Goal: Information Seeking & Learning: Learn about a topic

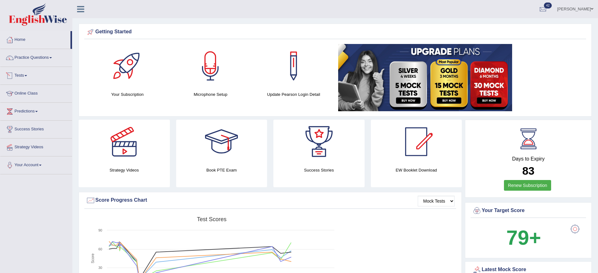
click at [49, 60] on link "Practice Questions" at bounding box center [36, 57] width 72 height 16
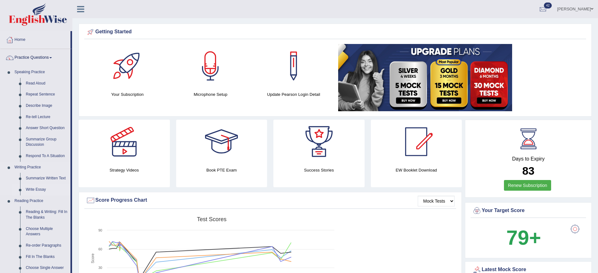
click at [41, 187] on link "Write Essay" at bounding box center [46, 189] width 47 height 11
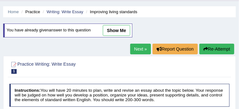
scroll to position [16, 0]
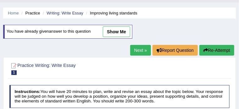
click at [142, 50] on link "Next »" at bounding box center [140, 50] width 21 height 11
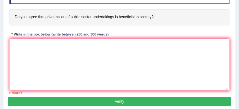
scroll to position [126, 0]
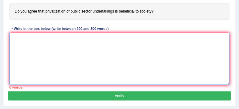
click at [79, 51] on textarea at bounding box center [119, 59] width 221 height 52
paste textarea "The expanding role of (essay topic) in contemporary life has generated extensiv…"
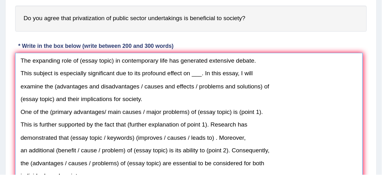
scroll to position [0, 0]
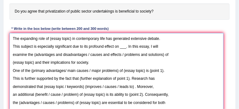
drag, startPoint x: 228, startPoint y: 86, endPoint x: 222, endPoint y: 117, distance: 31.8
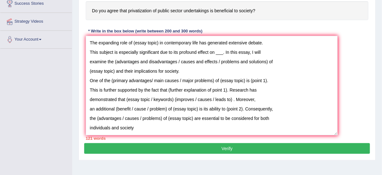
scroll to position [101, 0]
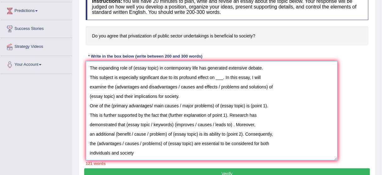
click at [88, 75] on textarea "The expanding role of (essay topic) in contemporary life has generated extensiv…" at bounding box center [212, 110] width 252 height 99
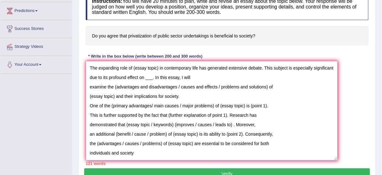
click at [89, 83] on textarea "The expanding role of (essay topic) in contemporary life has generated extensiv…" at bounding box center [212, 110] width 252 height 99
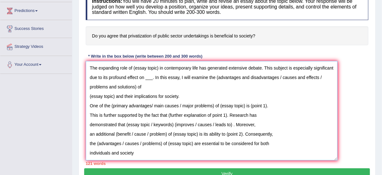
click at [88, 95] on textarea "The expanding role of (essay topic) in contemporary life has generated extensiv…" at bounding box center [212, 110] width 252 height 99
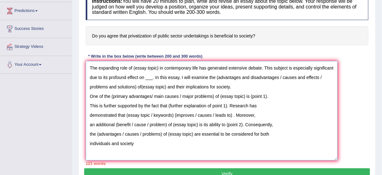
click at [88, 95] on textarea "The expanding role of (essay topic) in contemporary life has generated extensiv…" at bounding box center [212, 110] width 252 height 99
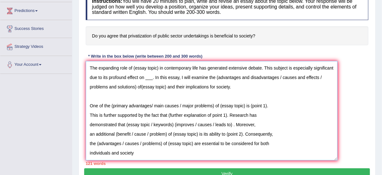
click at [91, 109] on textarea "The expanding role of (essay topic) in contemporary life has generated extensiv…" at bounding box center [212, 110] width 252 height 99
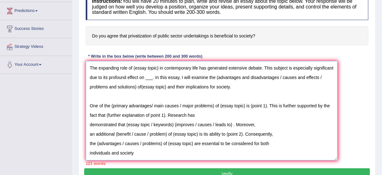
click at [87, 109] on textarea "The expanding role of (essay topic) in contemporary life has generated extensiv…" at bounding box center [212, 110] width 252 height 99
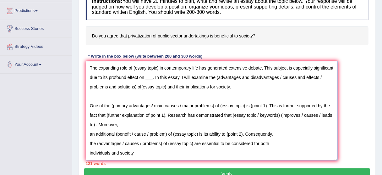
click at [88, 109] on textarea "The expanding role of (essay topic) in contemporary life has generated extensiv…" at bounding box center [212, 110] width 252 height 99
click at [89, 109] on textarea "The expanding role of (essay topic) in contemporary life has generated extensiv…" at bounding box center [212, 110] width 252 height 99
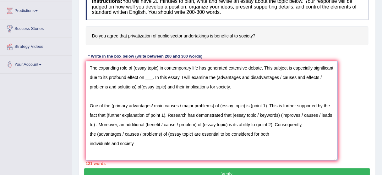
click at [88, 109] on textarea "The expanding role of (essay topic) in contemporary life has generated extensiv…" at bounding box center [212, 110] width 252 height 99
drag, startPoint x: 134, startPoint y: 65, endPoint x: 159, endPoint y: 71, distance: 25.8
click at [159, 70] on textarea "The expanding role of (essay topic) in contemporary life has generated extensiv…" at bounding box center [212, 110] width 252 height 99
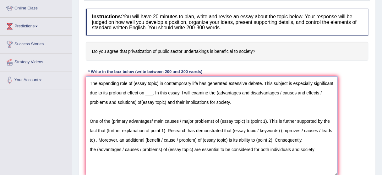
scroll to position [85, 0]
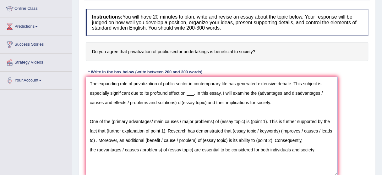
click at [194, 92] on textarea "The expanding role of privatization of public sector in contemporary life has g…" at bounding box center [212, 126] width 252 height 99
click at [224, 92] on textarea "The expanding role of privatization of public sector in contemporary life has g…" at bounding box center [212, 126] width 252 height 99
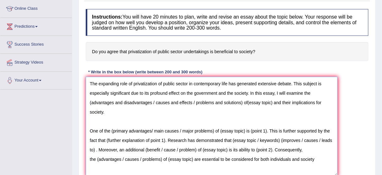
drag, startPoint x: 153, startPoint y: 101, endPoint x: 244, endPoint y: 102, distance: 91.2
click at [239, 102] on textarea "The expanding role of privatization of public sector in contemporary life has g…" at bounding box center [212, 126] width 252 height 99
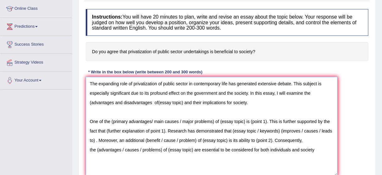
drag, startPoint x: 243, startPoint y: 101, endPoint x: 153, endPoint y: 102, distance: 90.6
click at [153, 102] on textarea "The expanding role of privatization of public sector in contemporary life has g…" at bounding box center [212, 126] width 252 height 99
click at [91, 101] on textarea "The expanding role of privatization of public sector in contemporary life has g…" at bounding box center [212, 126] width 252 height 99
drag, startPoint x: 156, startPoint y: 100, endPoint x: 182, endPoint y: 104, distance: 25.8
click at [182, 104] on textarea "The expanding role of privatization of public sector in contemporary life has g…" at bounding box center [212, 126] width 252 height 99
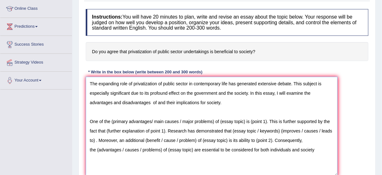
drag, startPoint x: 133, startPoint y: 81, endPoint x: 187, endPoint y: 85, distance: 54.6
click at [187, 85] on textarea "The expanding role of privatization of public sector in contemporary life has g…" at bounding box center [212, 126] width 252 height 99
click at [157, 100] on textarea "The expanding role of privatization of public sector in contemporary life has g…" at bounding box center [212, 126] width 252 height 99
paste textarea "privatization of public sector"
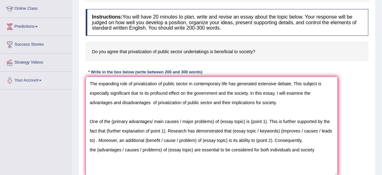
click at [113, 109] on textarea "The expanding role of privatization of public sector in contemporary life has g…" at bounding box center [212, 126] width 252 height 99
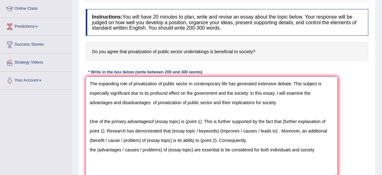
drag, startPoint x: 150, startPoint y: 118, endPoint x: 214, endPoint y: 122, distance: 63.4
click at [214, 109] on textarea "The expanding role of privatization of public sector in contemporary life has g…" at bounding box center [212, 126] width 252 height 99
click at [150, 109] on textarea "The expanding role of privatization of public sector in contemporary life has g…" at bounding box center [212, 126] width 252 height 99
drag, startPoint x: 156, startPoint y: 120, endPoint x: 181, endPoint y: 121, distance: 24.6
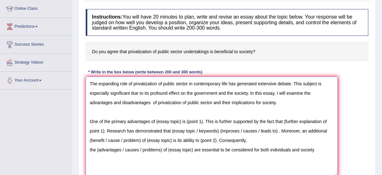
click at [181, 109] on textarea "The expanding role of privatization of public sector in contemporary life has g…" at bounding box center [212, 126] width 252 height 99
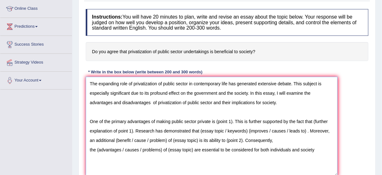
drag, startPoint x: 217, startPoint y: 119, endPoint x: 232, endPoint y: 120, distance: 15.8
click at [232, 109] on textarea "The expanding role of privatization of public sector in contemporary life has g…" at bounding box center [212, 126] width 252 height 99
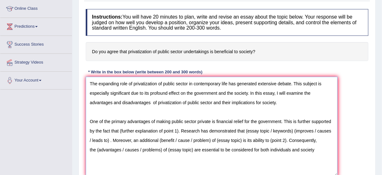
drag, startPoint x: 216, startPoint y: 121, endPoint x: 283, endPoint y: 123, distance: 66.4
click at [239, 109] on textarea "The expanding role of privatization of public sector in contemporary life has g…" at bounding box center [212, 126] width 252 height 99
drag, startPoint x: 120, startPoint y: 130, endPoint x: 179, endPoint y: 131, distance: 59.8
click at [179, 109] on textarea "The expanding role of privatization of public sector in contemporary life has g…" at bounding box center [212, 126] width 252 height 99
drag, startPoint x: 215, startPoint y: 120, endPoint x: 284, endPoint y: 122, distance: 69.5
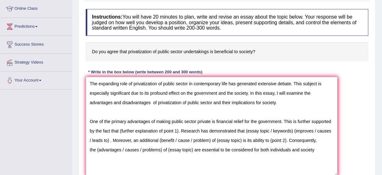
click at [239, 109] on textarea "The expanding role of privatization of public sector in contemporary life has g…" at bounding box center [212, 126] width 252 height 99
drag, startPoint x: 119, startPoint y: 129, endPoint x: 179, endPoint y: 128, distance: 60.1
click at [179, 109] on textarea "The expanding role of privatization of public sector in contemporary life has g…" at bounding box center [212, 126] width 252 height 99
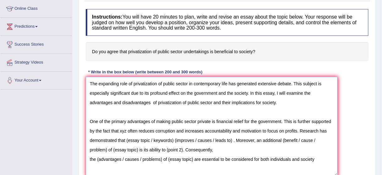
drag, startPoint x: 133, startPoint y: 129, endPoint x: 297, endPoint y: 133, distance: 163.9
click at [239, 109] on textarea "The expanding role of privatization of public sector in contemporary life has g…" at bounding box center [212, 126] width 252 height 99
drag, startPoint x: 162, startPoint y: 141, endPoint x: 158, endPoint y: 140, distance: 4.4
click at [162, 109] on textarea "The expanding role of privatization of public sector in contemporary life has g…" at bounding box center [212, 126] width 252 height 99
drag, startPoint x: 120, startPoint y: 130, endPoint x: 126, endPoint y: 131, distance: 6.5
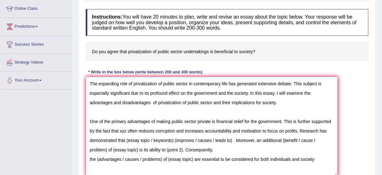
click at [126, 109] on textarea "The expanding role of privatization of public sector in contemporary life has g…" at bounding box center [212, 126] width 252 height 99
drag, startPoint x: 158, startPoint y: 120, endPoint x: 210, endPoint y: 124, distance: 52.4
click at [210, 109] on textarea "The expanding role of privatization of public sector in contemporary life has g…" at bounding box center [212, 126] width 252 height 99
drag, startPoint x: 156, startPoint y: 119, endPoint x: 211, endPoint y: 119, distance: 55.0
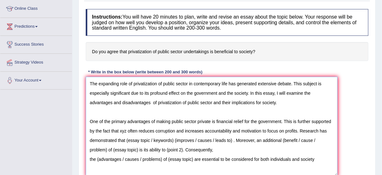
click at [211, 109] on textarea "The expanding role of privatization of public sector in contemporary life has g…" at bounding box center [212, 126] width 252 height 99
drag, startPoint x: 119, startPoint y: 129, endPoint x: 127, endPoint y: 130, distance: 7.9
click at [127, 109] on textarea "The expanding role of privatization of public sector in contemporary life has g…" at bounding box center [212, 126] width 252 height 99
paste textarea "making public sector private"
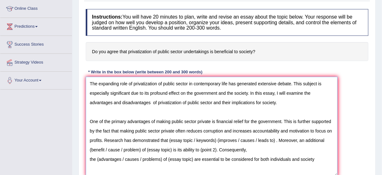
click at [119, 109] on textarea "The expanding role of privatization of public sector in contemporary life has g…" at bounding box center [212, 126] width 252 height 99
drag, startPoint x: 120, startPoint y: 129, endPoint x: 174, endPoint y: 127, distance: 54.8
click at [174, 109] on textarea "The expanding role of privatization of public sector in contemporary life has g…" at bounding box center [212, 126] width 252 height 99
drag, startPoint x: 138, startPoint y: 130, endPoint x: 120, endPoint y: 130, distance: 18.6
click at [120, 109] on textarea "The expanding role of privatization of public sector in contemporary life has g…" at bounding box center [212, 126] width 252 height 99
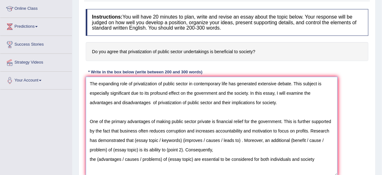
drag, startPoint x: 140, startPoint y: 128, endPoint x: 319, endPoint y: 131, distance: 178.7
click at [239, 109] on textarea "The expanding role of privatization of public sector in contemporary life has g…" at bounding box center [212, 126] width 252 height 99
click at [137, 109] on textarea "The expanding role of privatization of public sector in contemporary life has g…" at bounding box center [212, 126] width 252 height 99
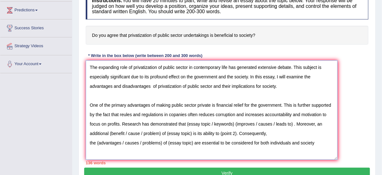
scroll to position [110, 0]
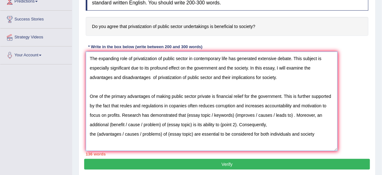
drag, startPoint x: 254, startPoint y: 114, endPoint x: 237, endPoint y: 114, distance: 17.9
click at [237, 109] on textarea "The expanding role of privatization of public sector in contemporary life has g…" at bounding box center [212, 101] width 252 height 99
click at [239, 109] on textarea "The expanding role of privatization of public sector in contemporary life has g…" at bounding box center [212, 101] width 252 height 99
paste textarea "Work flexibility"
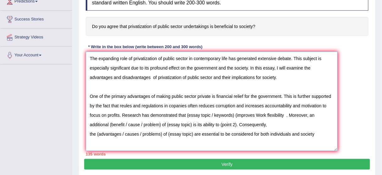
click at [237, 109] on textarea "The expanding role of privatization of public sector in contemporary life has g…" at bounding box center [212, 101] width 252 height 99
click at [234, 109] on textarea "The expanding role of privatization of public sector in contemporary life has g…" at bounding box center [212, 101] width 252 height 99
drag, startPoint x: 209, startPoint y: 114, endPoint x: 187, endPoint y: 114, distance: 21.4
click at [187, 109] on textarea "The expanding role of privatization of public sector in contemporary life has g…" at bounding box center [212, 101] width 252 height 99
drag, startPoint x: 134, startPoint y: 57, endPoint x: 188, endPoint y: 57, distance: 53.8
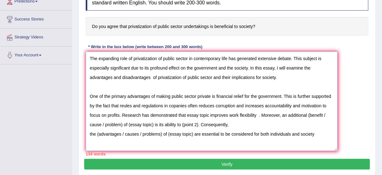
click at [188, 57] on textarea "The expanding role of privatization of public sector in contemporary life has g…" at bounding box center [212, 101] width 252 height 99
drag, startPoint x: 186, startPoint y: 56, endPoint x: 135, endPoint y: 58, distance: 51.0
click at [135, 58] on textarea "The expanding role of privatization of public sector in contemporary life has g…" at bounding box center [212, 101] width 252 height 99
paste textarea "privatization of public sector"
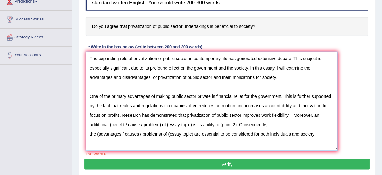
drag, startPoint x: 187, startPoint y: 114, endPoint x: 208, endPoint y: 115, distance: 21.1
click at [208, 109] on textarea "The expanding role of privatization of public sector in contemporary life has g…" at bounding box center [212, 101] width 252 height 99
click at [209, 109] on textarea "The expanding role of privatization of public sector in contemporary life has g…" at bounding box center [212, 101] width 252 height 99
type textarea "The expanding role of privatization of public sector in contemporary life has g…"
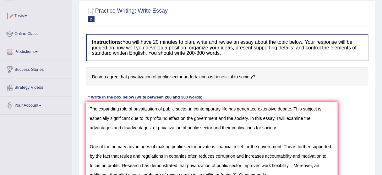
scroll to position [9, 0]
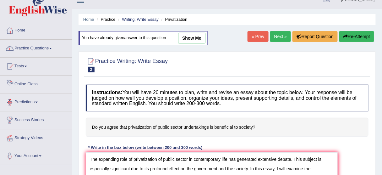
drag, startPoint x: 31, startPoint y: 47, endPoint x: 24, endPoint y: 45, distance: 7.1
click at [31, 47] on link "Practice Questions" at bounding box center [36, 48] width 72 height 16
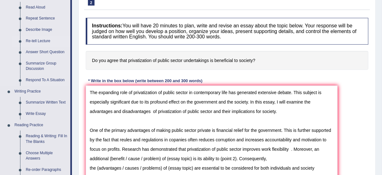
scroll to position [85, 0]
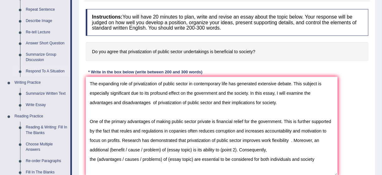
click at [48, 71] on link "Respond To A Situation" at bounding box center [46, 71] width 47 height 11
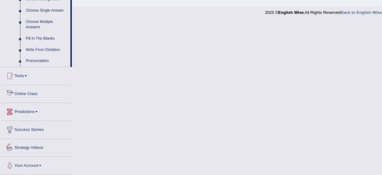
scroll to position [277, 0]
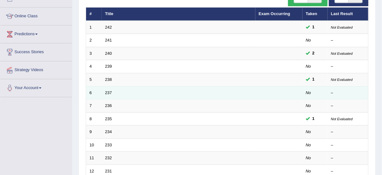
scroll to position [37, 0]
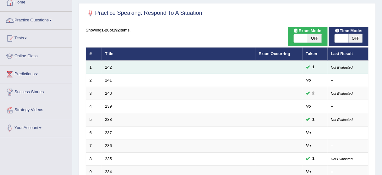
click at [108, 66] on link "242" at bounding box center [108, 67] width 7 height 5
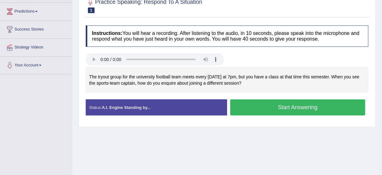
scroll to position [75, 0]
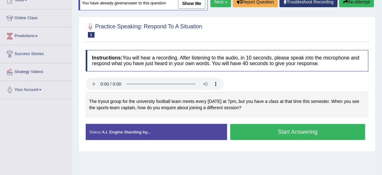
click at [222, 7] on link "Next »" at bounding box center [221, 2] width 21 height 11
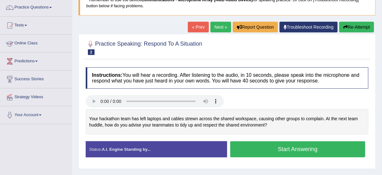
click at [222, 26] on link "Next »" at bounding box center [221, 27] width 21 height 11
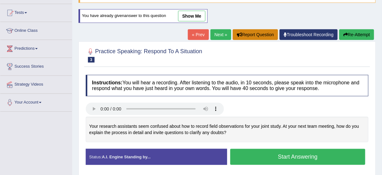
scroll to position [50, 0]
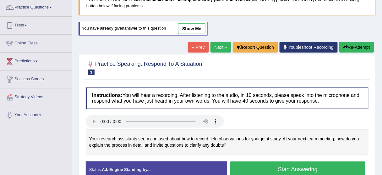
click at [221, 43] on link "Next »" at bounding box center [221, 47] width 21 height 11
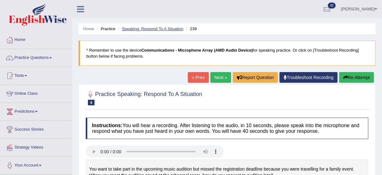
click at [151, 29] on link "Speaking: Respond To A Situation" at bounding box center [153, 28] width 62 height 5
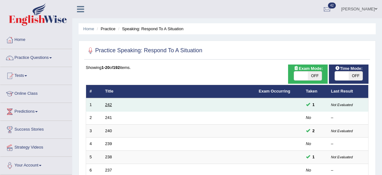
scroll to position [25, 0]
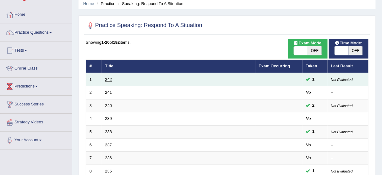
click at [108, 80] on link "242" at bounding box center [108, 79] width 7 height 5
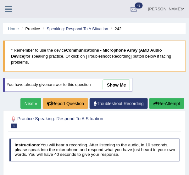
click at [28, 98] on link "Next »" at bounding box center [30, 103] width 21 height 11
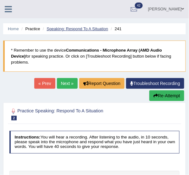
click at [63, 29] on link "Speaking: Respond To A Situation" at bounding box center [78, 28] width 62 height 5
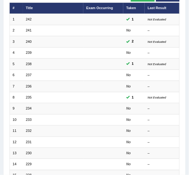
click at [28, 52] on link "239" at bounding box center [29, 53] width 6 height 4
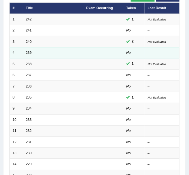
scroll to position [75, 0]
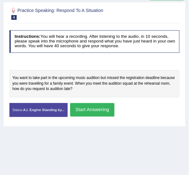
click at [77, 83] on div "You want to take part in the upcoming music audition but missed the registratio…" at bounding box center [94, 83] width 170 height 27
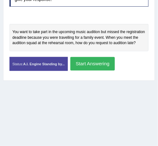
scroll to position [142, 0]
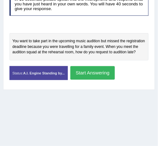
click at [31, 97] on div "Home Practice Speaking: Respond To A Situation 239 * Remember to use the device…" at bounding box center [79, 15] width 158 height 315
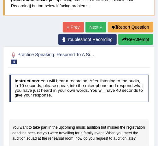
scroll to position [56, 0]
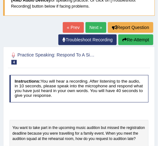
click at [93, 25] on link "Next »" at bounding box center [95, 27] width 21 height 11
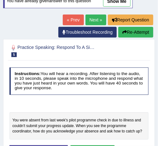
scroll to position [84, 0]
click at [98, 17] on link "Next »" at bounding box center [95, 19] width 21 height 11
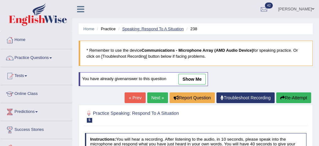
click at [140, 28] on link "Speaking: Respond To A Situation" at bounding box center [153, 28] width 62 height 5
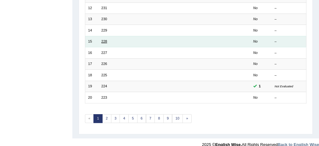
click at [105, 39] on link "228" at bounding box center [104, 41] width 6 height 4
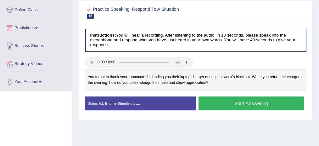
scroll to position [84, 0]
click at [52, 14] on link "Online Class" at bounding box center [36, 9] width 72 height 16
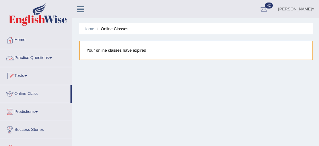
click at [39, 55] on link "Practice Questions" at bounding box center [36, 57] width 72 height 16
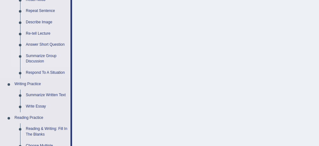
scroll to position [105, 0]
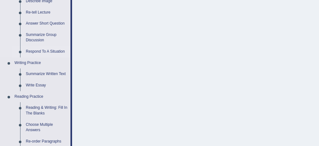
click at [38, 51] on link "Respond To A Situation" at bounding box center [46, 51] width 47 height 11
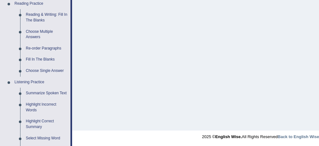
scroll to position [335, 0]
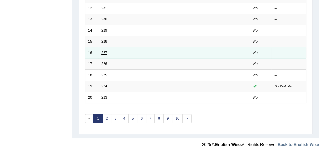
click at [102, 51] on link "227" at bounding box center [104, 53] width 6 height 4
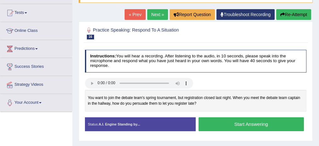
click at [156, 15] on link "Next »" at bounding box center [157, 14] width 21 height 11
